Goal: Book appointment/travel/reservation

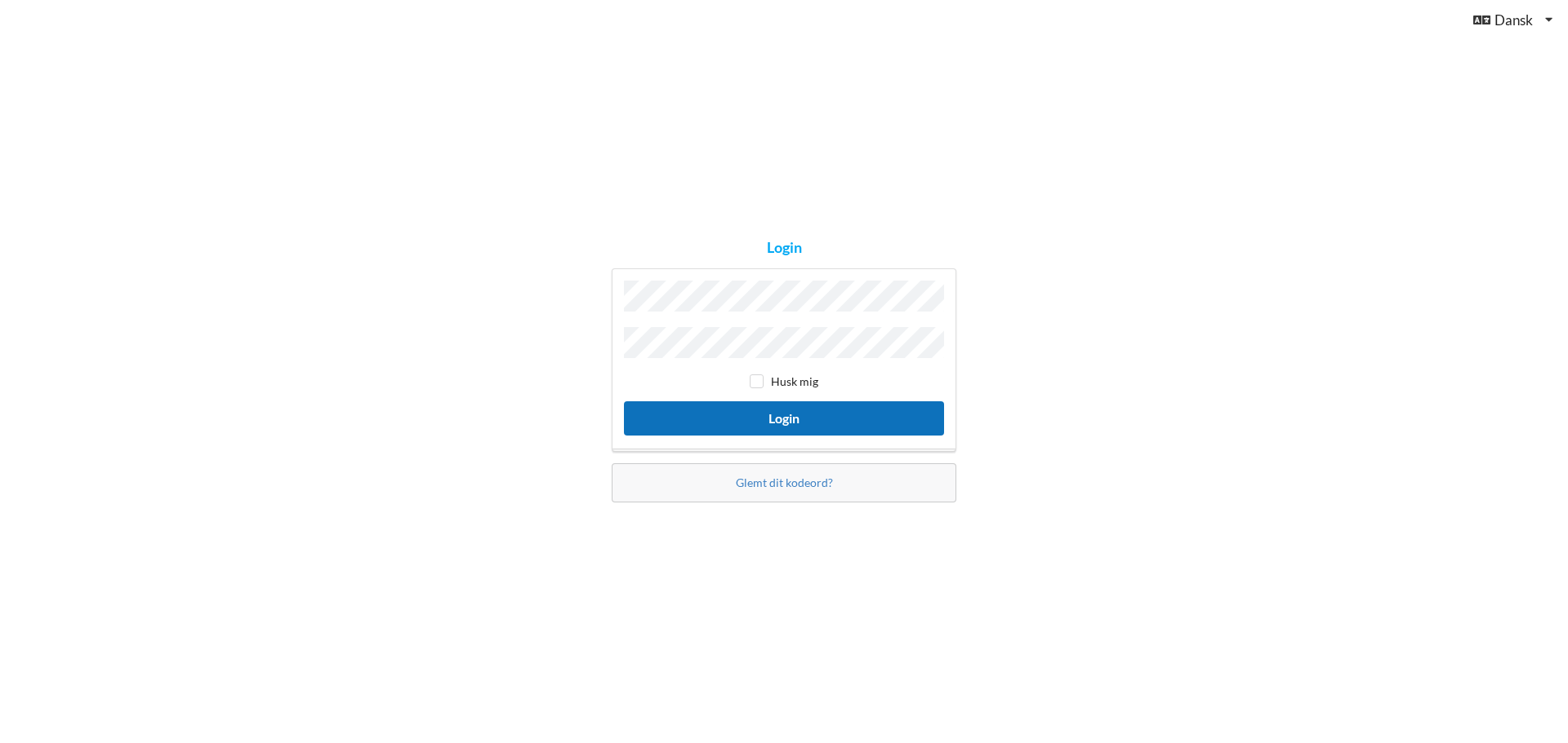
click at [794, 412] on button "Login" at bounding box center [783, 418] width 320 height 33
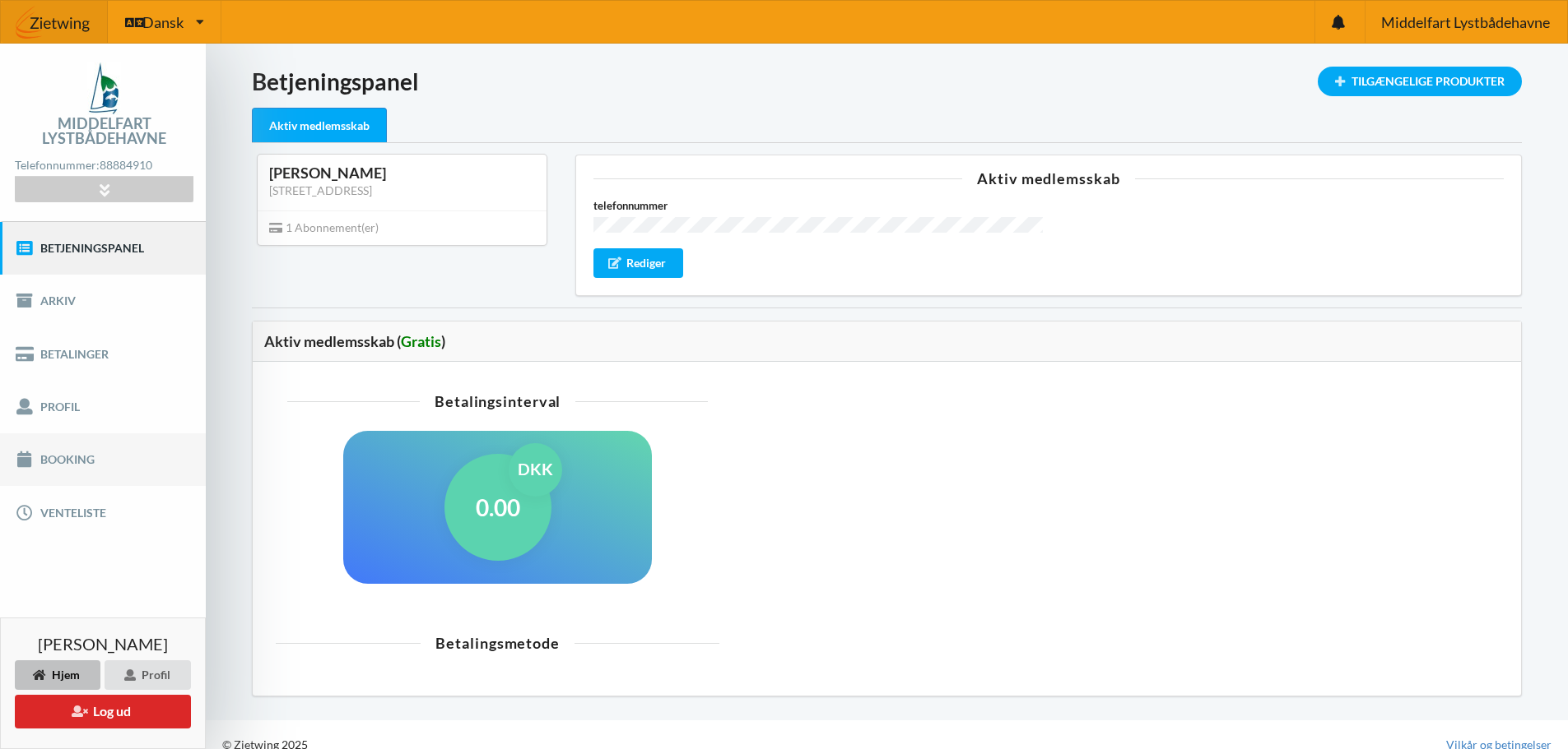
click at [57, 458] on link "Booking" at bounding box center [103, 460] width 206 height 53
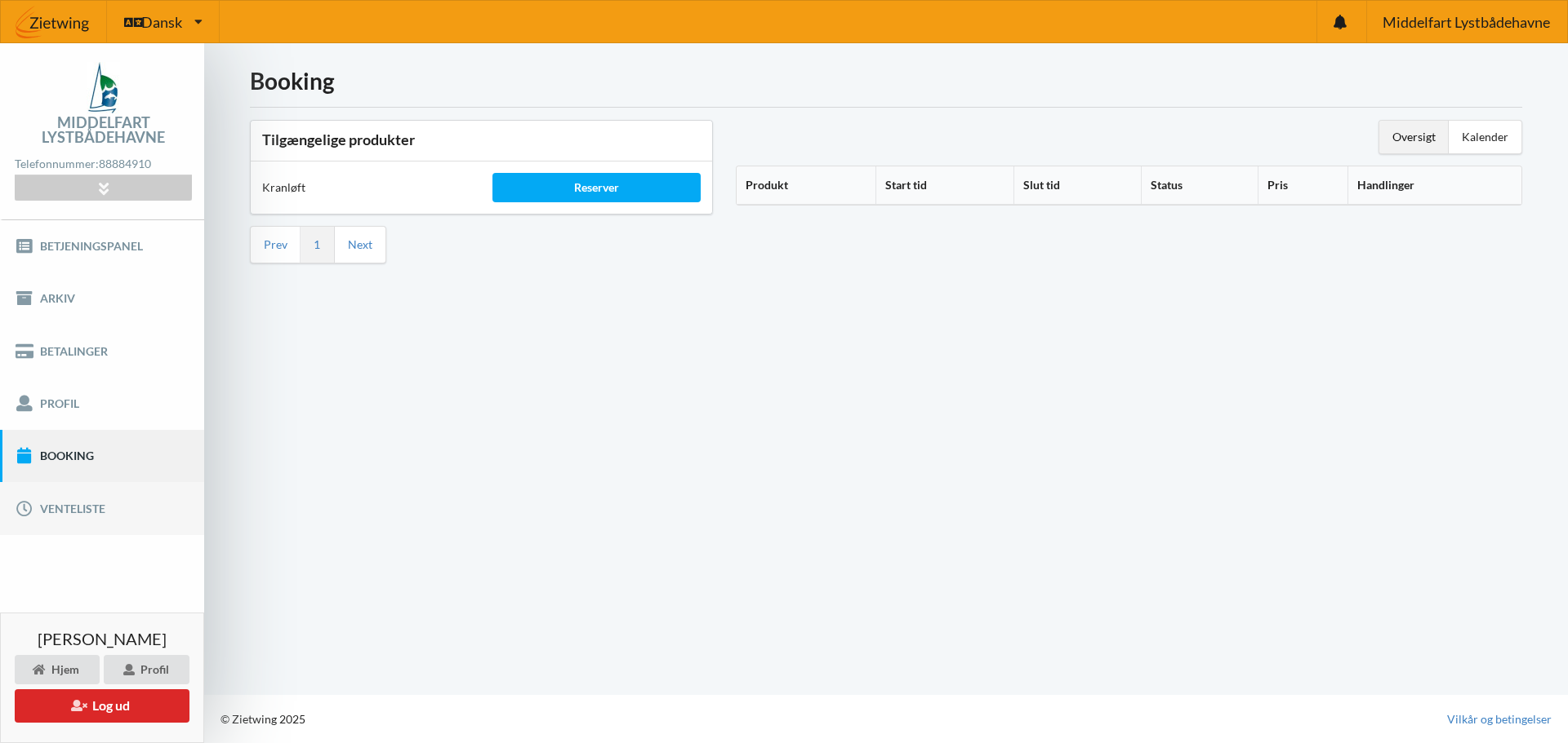
click at [47, 509] on link "Venteliste" at bounding box center [102, 509] width 205 height 52
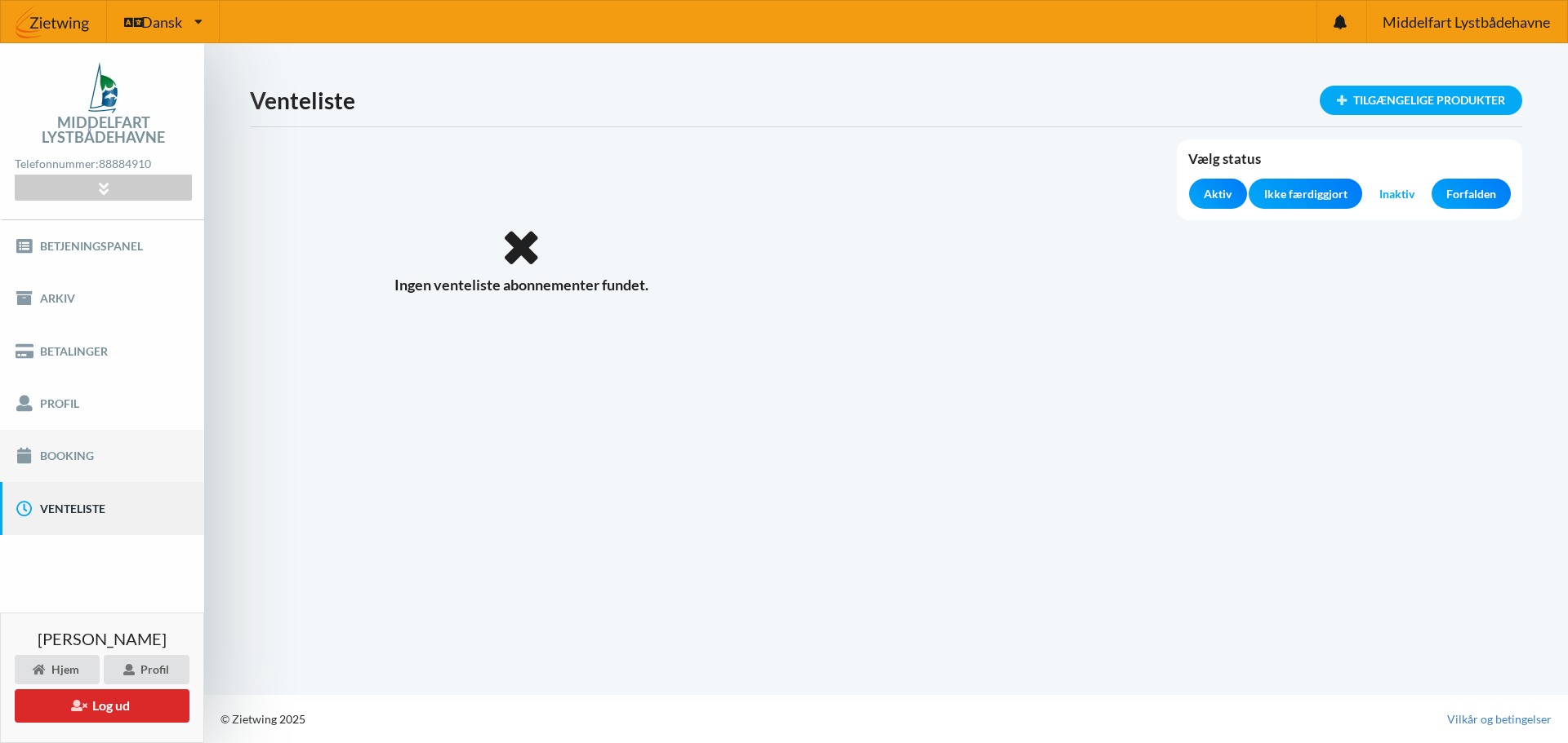
click at [47, 451] on link "Booking" at bounding box center [102, 457] width 205 height 52
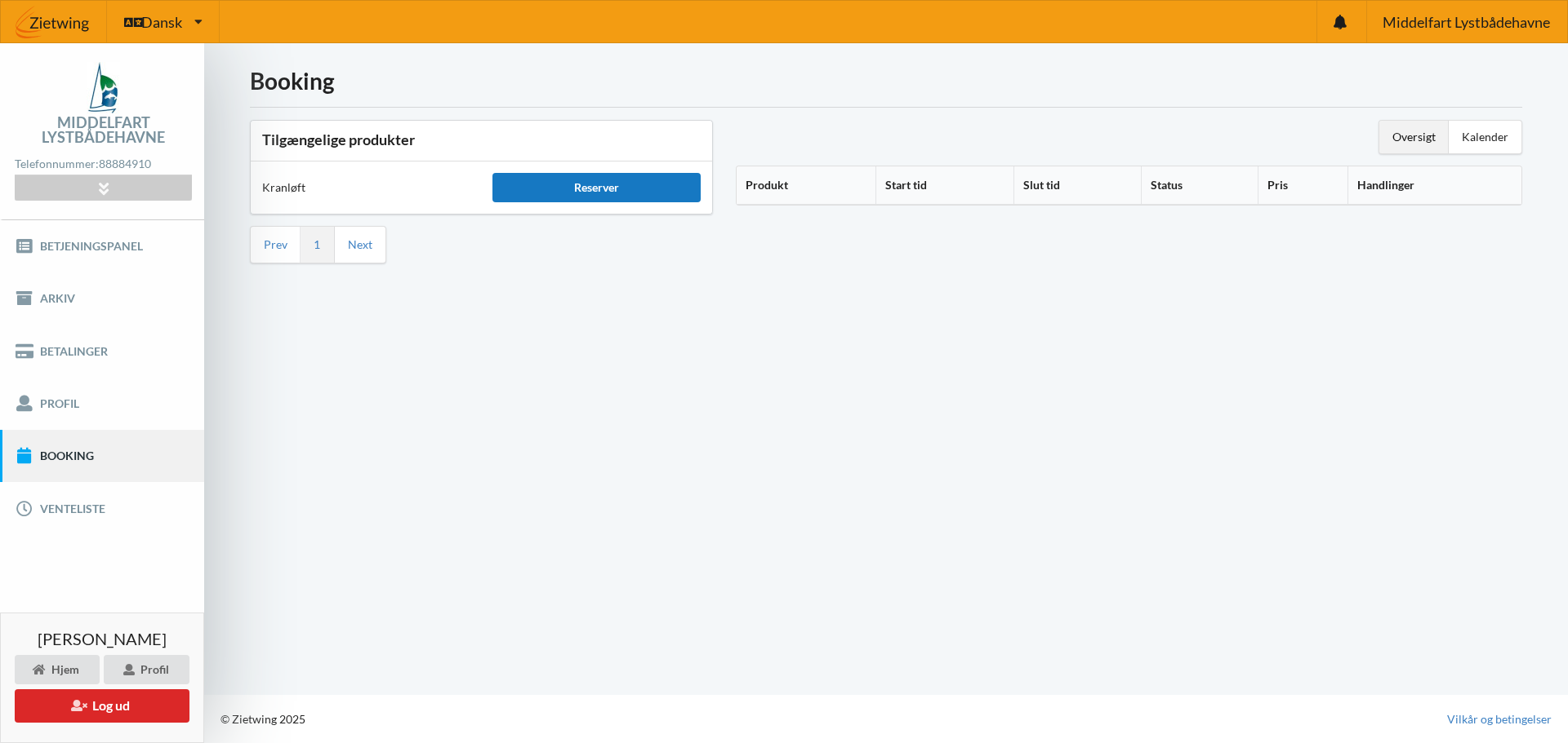
click at [544, 191] on div "Reserver" at bounding box center [596, 187] width 207 height 30
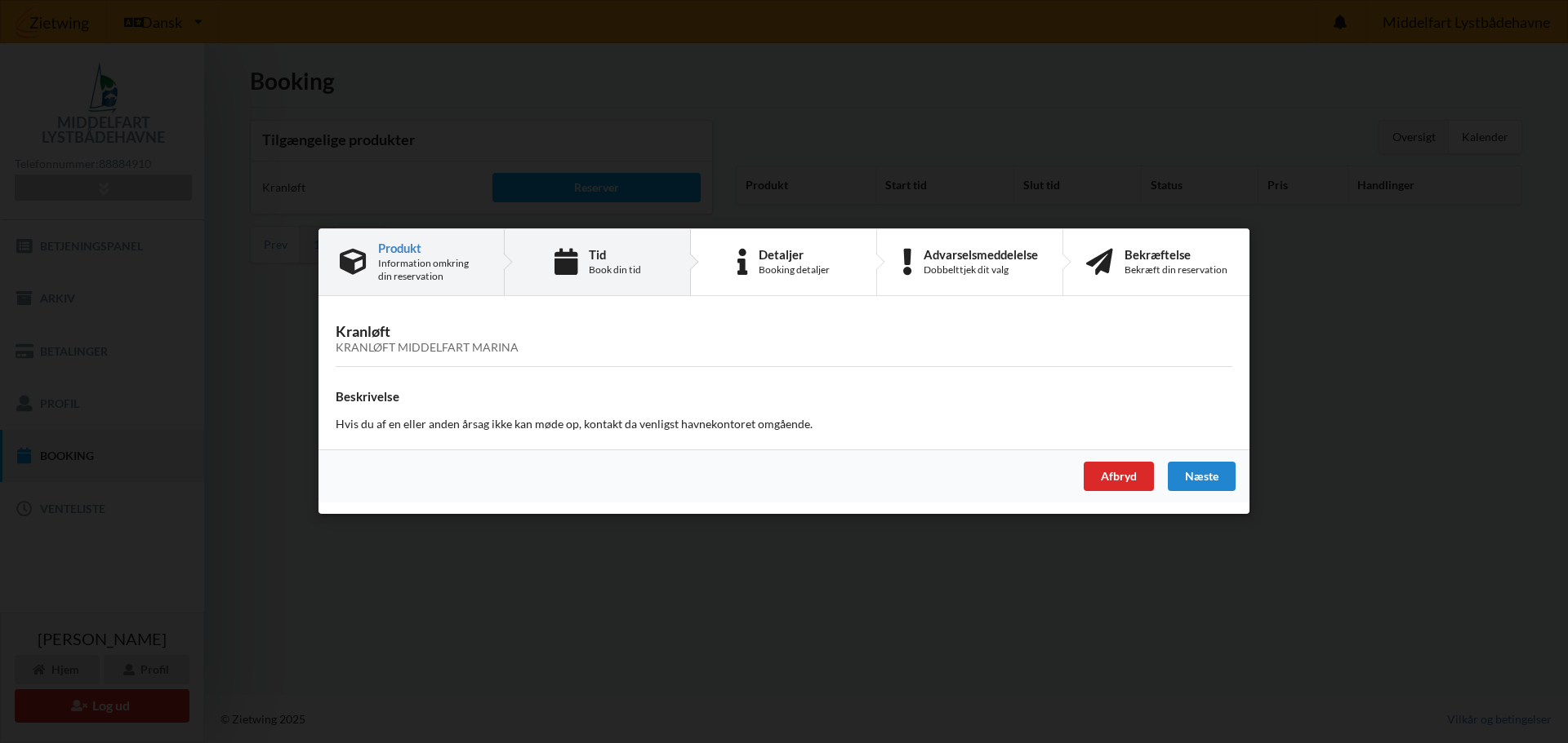
click at [588, 264] on div "Tid Book din tid" at bounding box center [597, 262] width 187 height 66
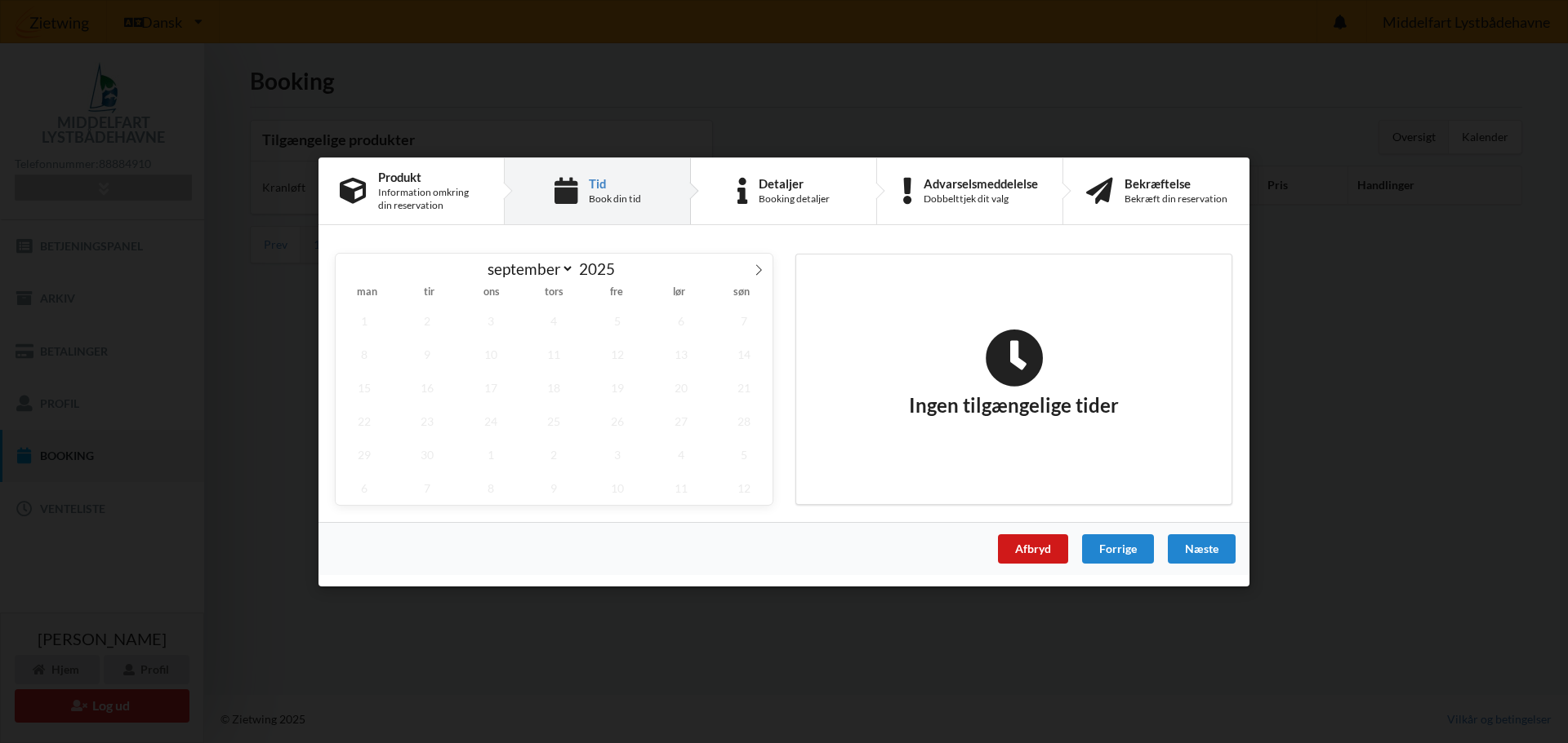
click at [1030, 551] on div "Afbryd" at bounding box center [1033, 548] width 70 height 30
